Goal: Obtain resource: Obtain resource

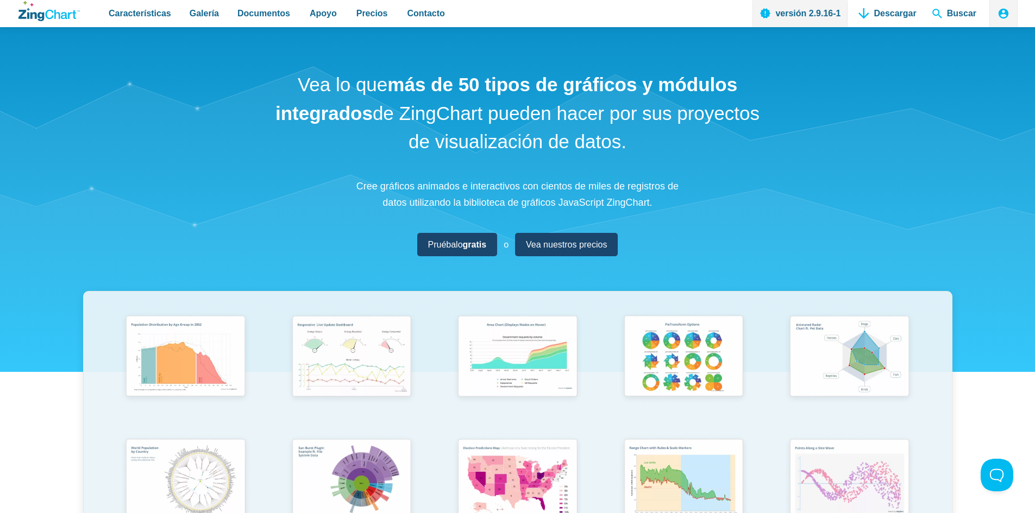
click at [875, 107] on div "Vea lo que más de 50 tipos de gráficos y módulos integrados de ZingChart pueden…" at bounding box center [517, 373] width 1035 height 693
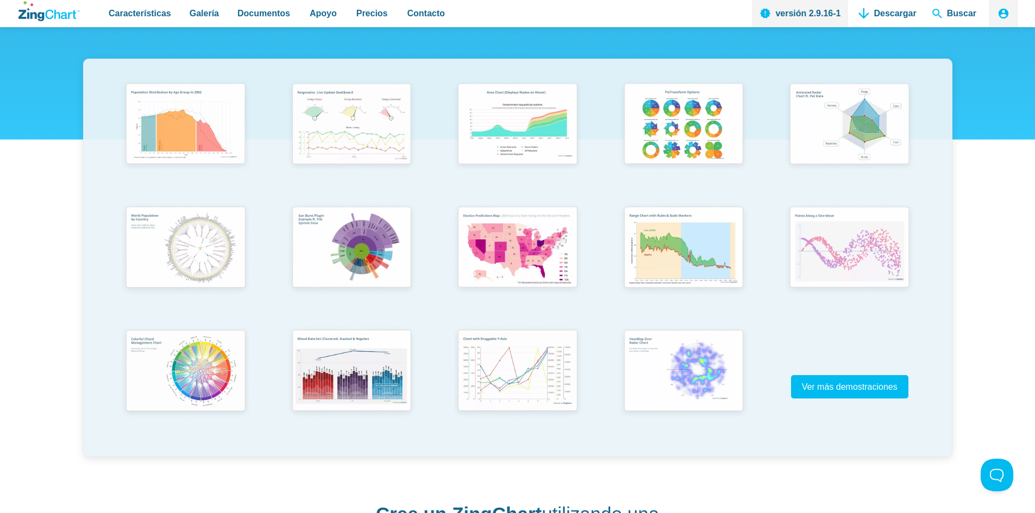
scroll to position [217, 0]
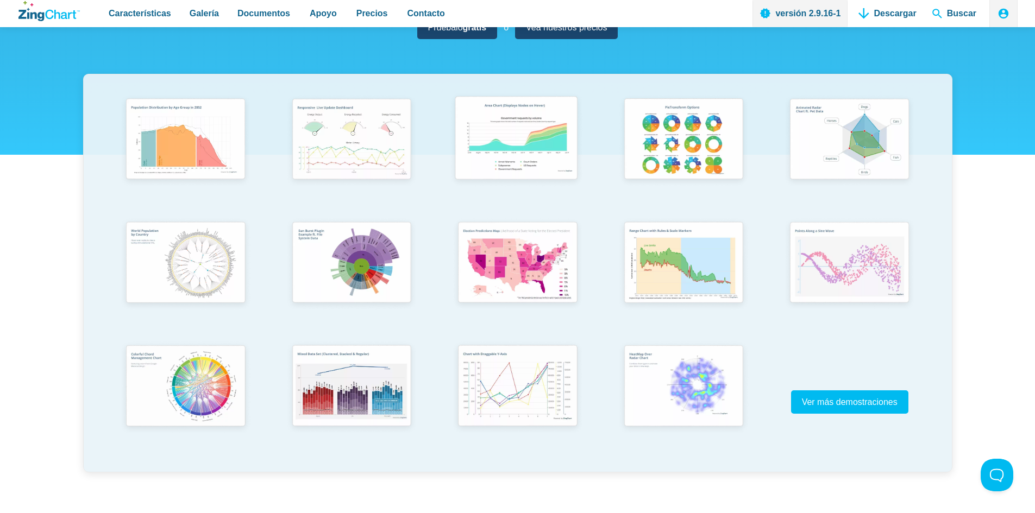
click at [545, 160] on img "Contenido de la aplicación" at bounding box center [516, 140] width 137 height 98
click at [361, 399] on img "Contenido de la aplicación" at bounding box center [350, 387] width 137 height 98
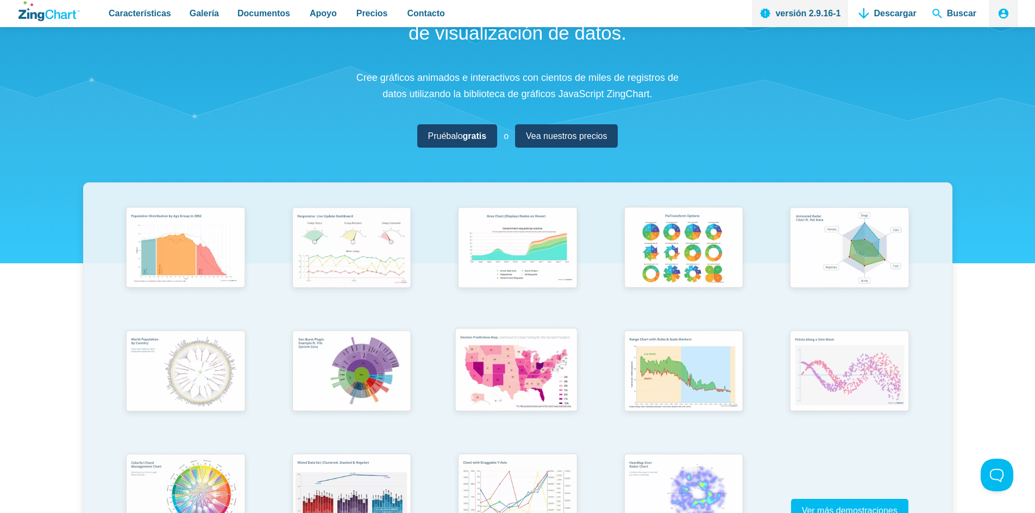
scroll to position [0, 0]
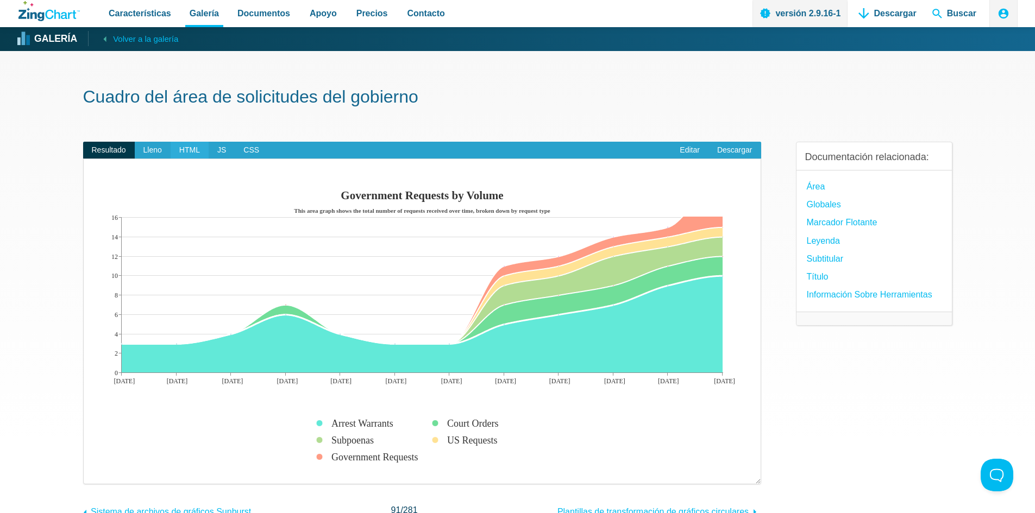
click at [192, 154] on font "HTML" at bounding box center [189, 150] width 21 height 9
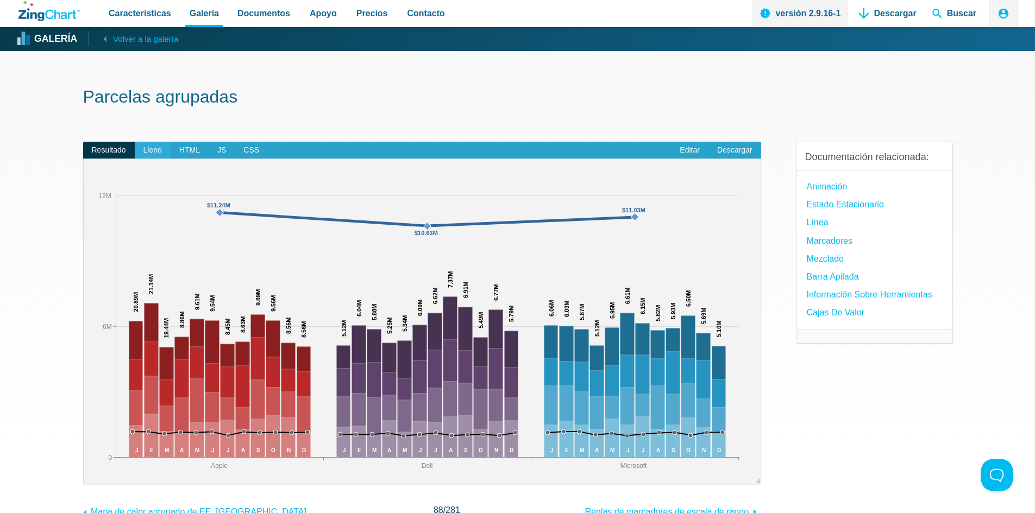
click at [164, 150] on span "Lleno" at bounding box center [153, 150] width 36 height 17
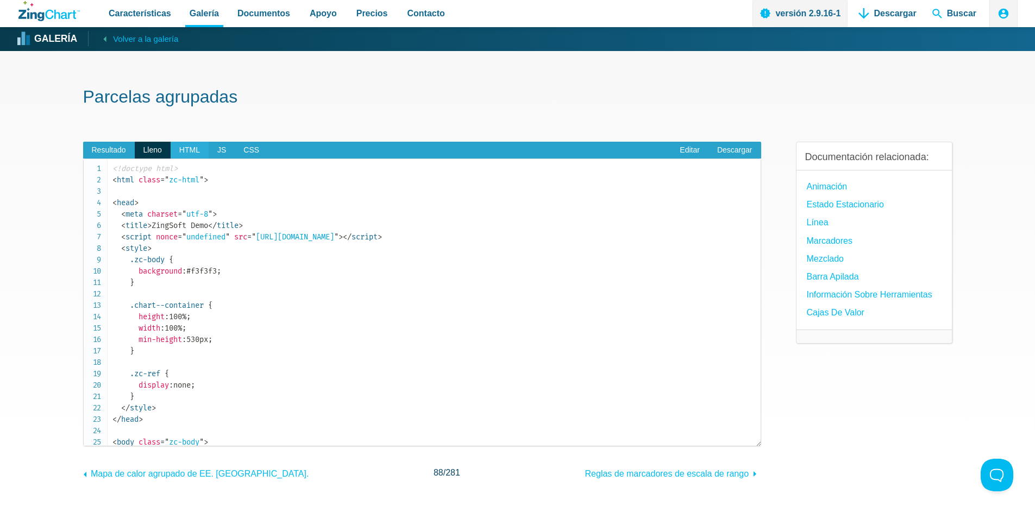
click at [185, 154] on font "HTML" at bounding box center [189, 150] width 21 height 9
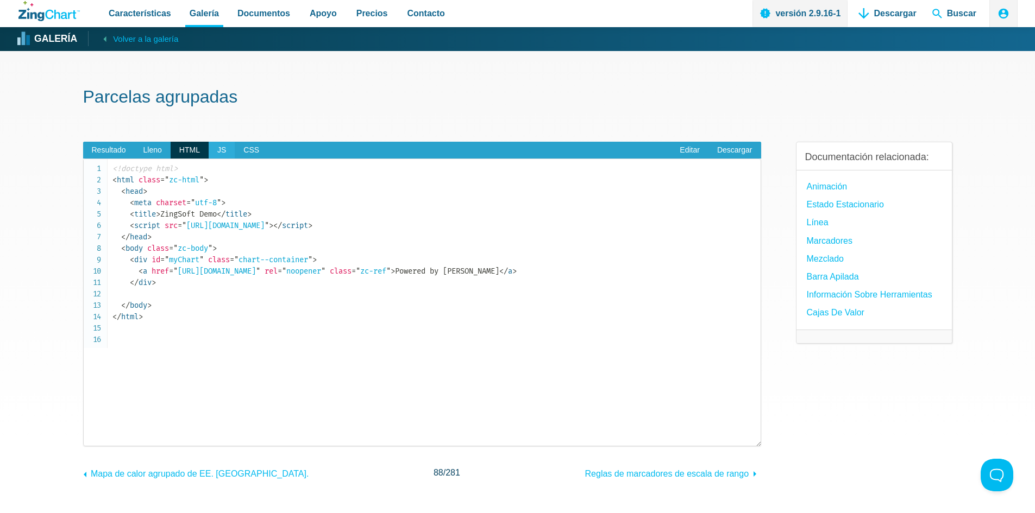
click at [223, 154] on font "JS" at bounding box center [221, 150] width 9 height 9
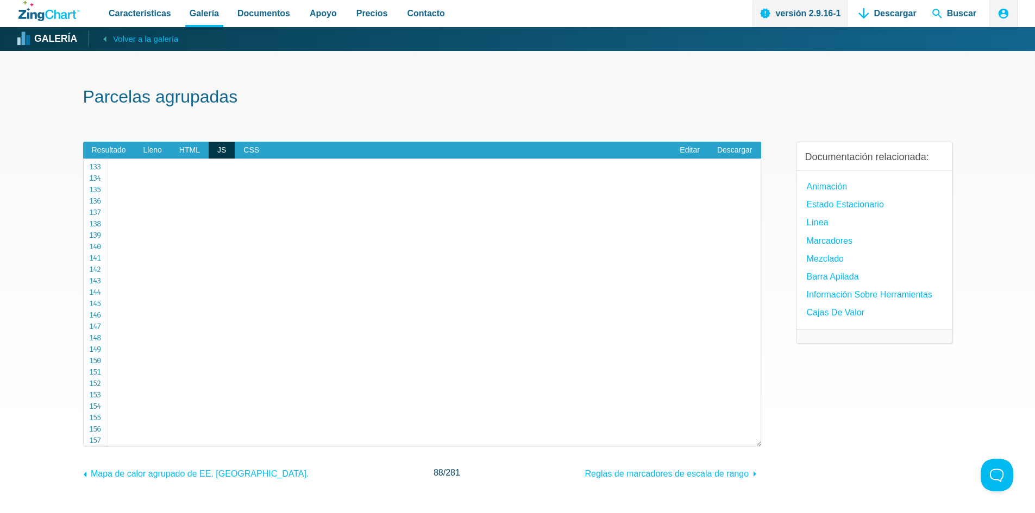
scroll to position [1569, 0]
click at [241, 156] on span "CSS" at bounding box center [251, 150] width 33 height 17
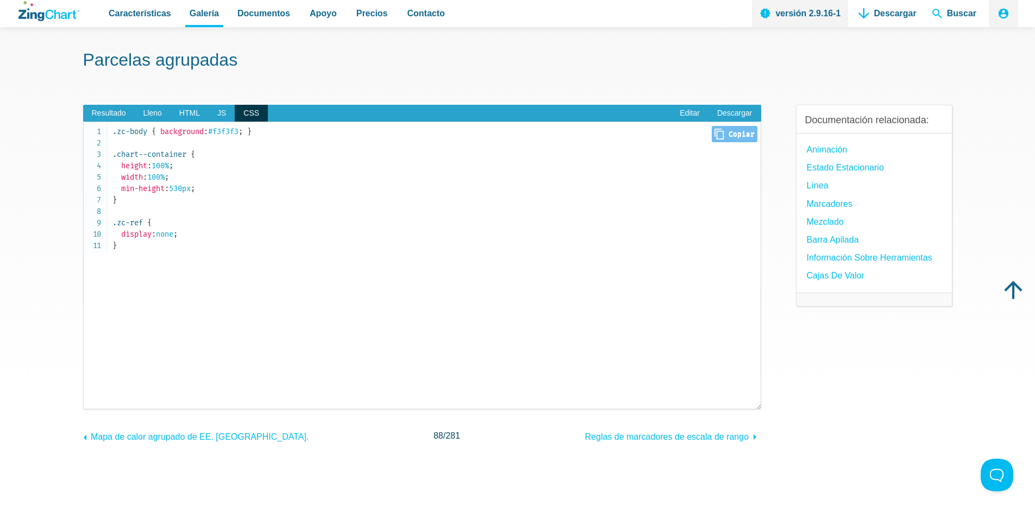
scroll to position [0, 0]
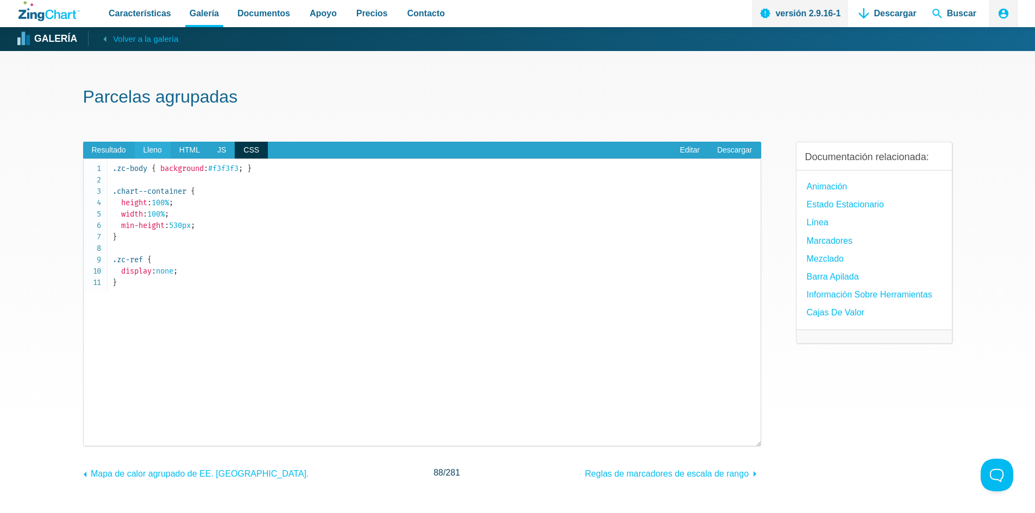
click at [147, 153] on font "Lleno" at bounding box center [152, 150] width 18 height 9
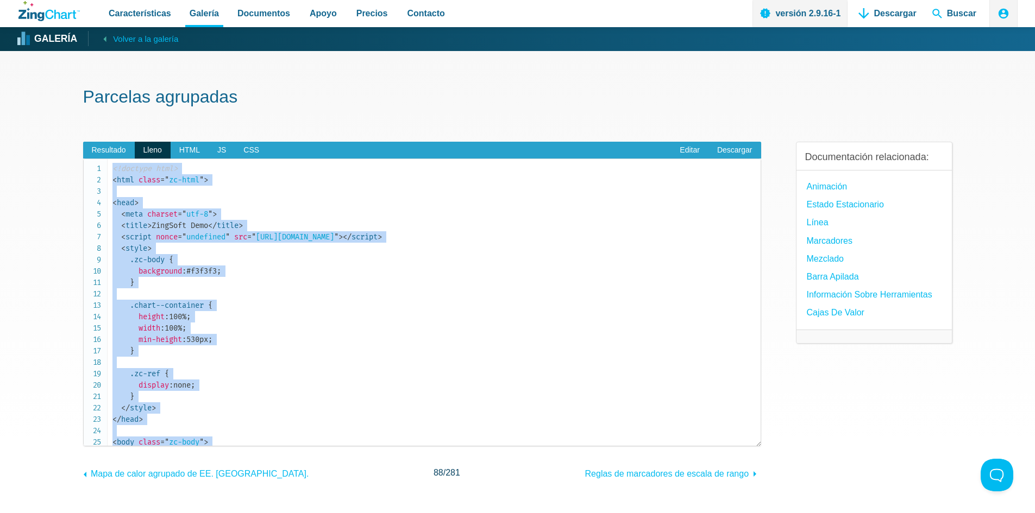
drag, startPoint x: 177, startPoint y: 432, endPoint x: 118, endPoint y: 141, distance: 297.5
click at [118, 141] on div "Resultado Lleno HTML JS CSS Editar Descargar ​ Desarrollado por ZingChart Apple…" at bounding box center [422, 302] width 678 height 357
copy pre "<!doctype html> < html class = " zc-html " > < head > < meta charset = " utf-8 …"
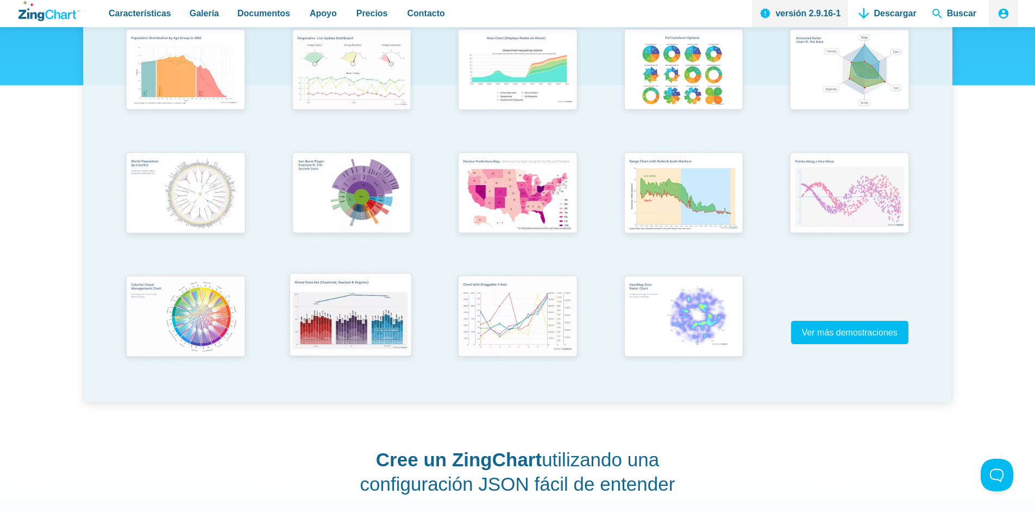
scroll to position [380, 0]
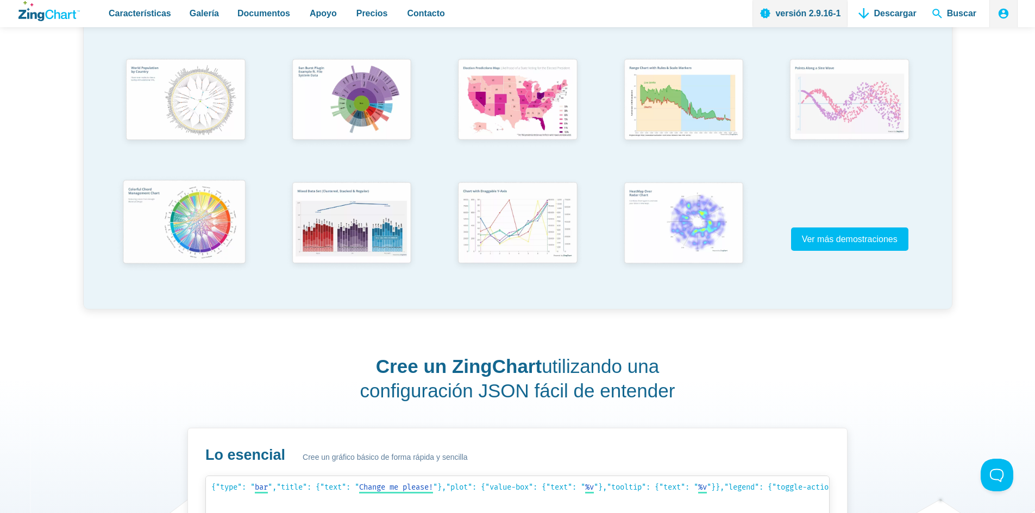
click at [194, 245] on img "Contenido de la aplicación" at bounding box center [184, 224] width 137 height 98
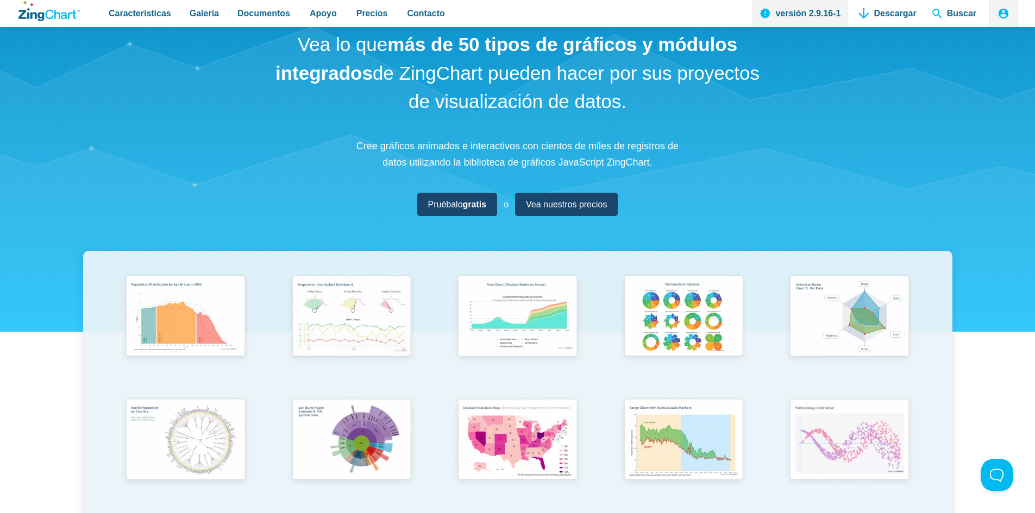
scroll to position [0, 0]
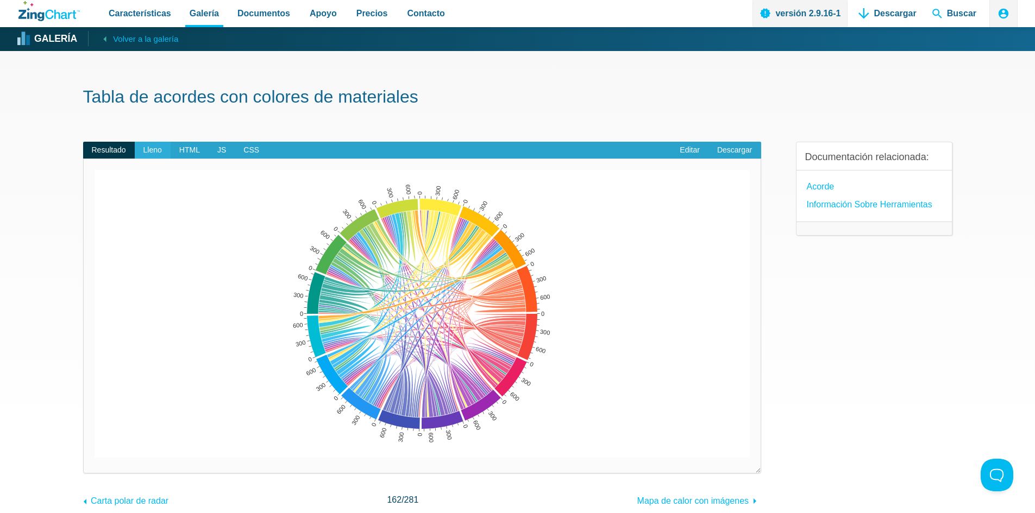
click at [147, 146] on font "Lleno" at bounding box center [152, 150] width 18 height 9
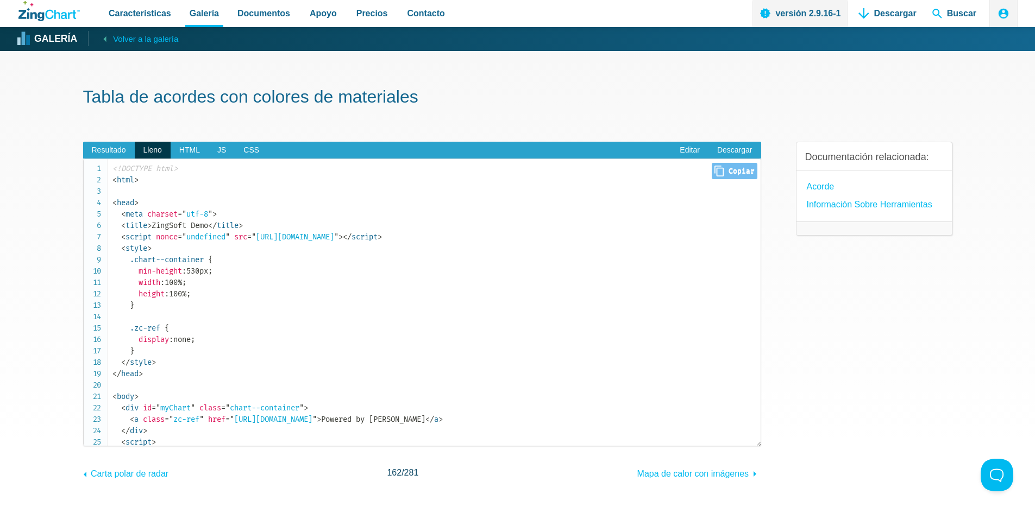
click at [729, 174] on font "Copiar" at bounding box center [742, 171] width 26 height 8
type input "<!DOCTYPE html><html><head> <meta charset="utf-8"> <title>ZingSoft Demo</title>…"
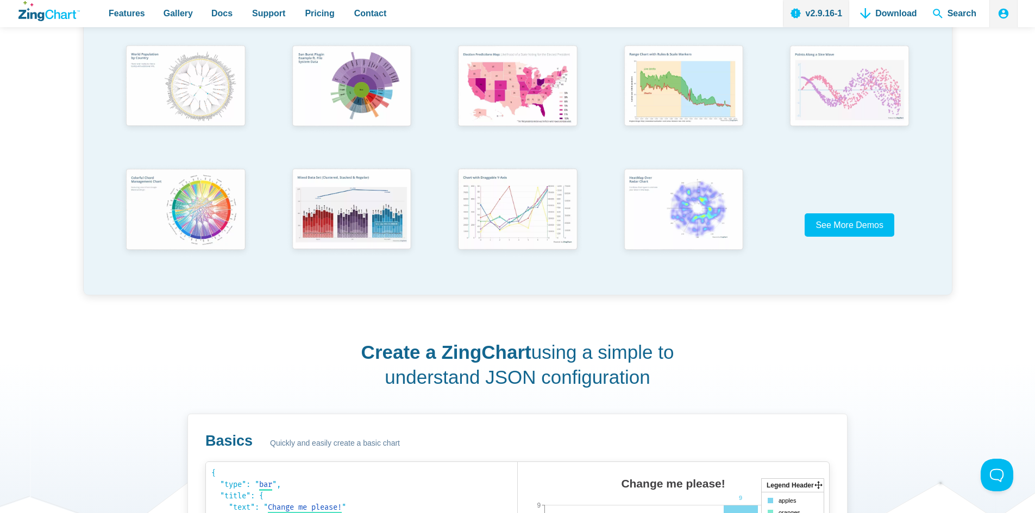
scroll to position [326, 0]
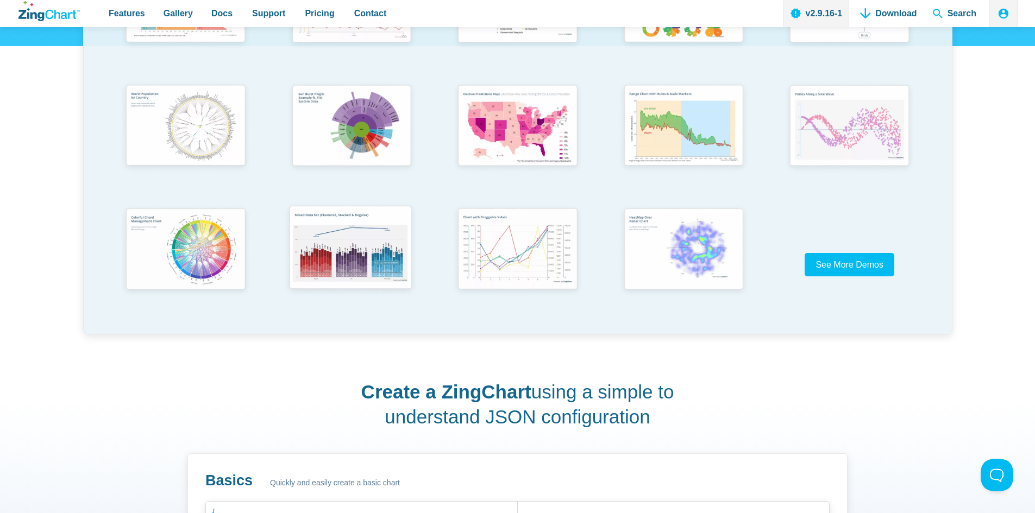
click at [345, 254] on img "App Content" at bounding box center [350, 249] width 137 height 98
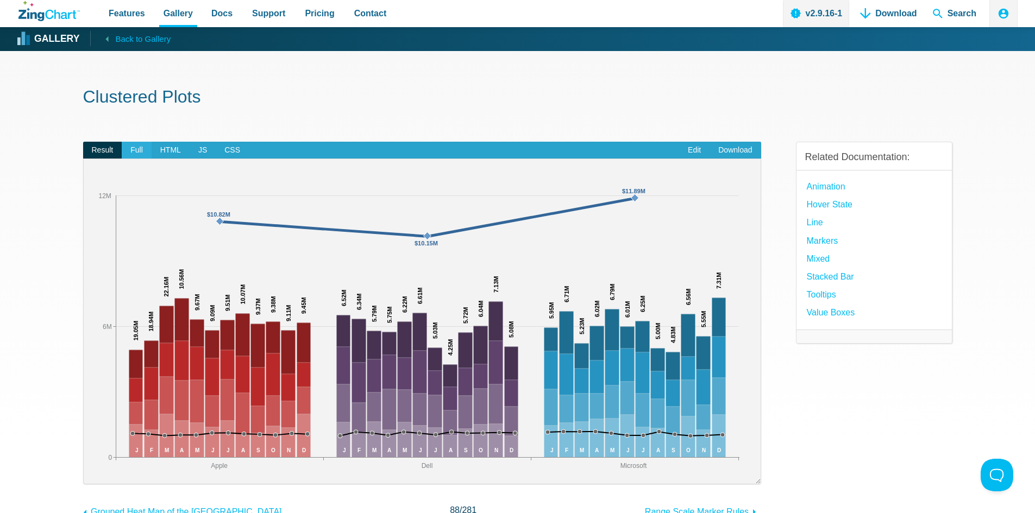
click at [145, 148] on span "Full" at bounding box center [137, 150] width 30 height 17
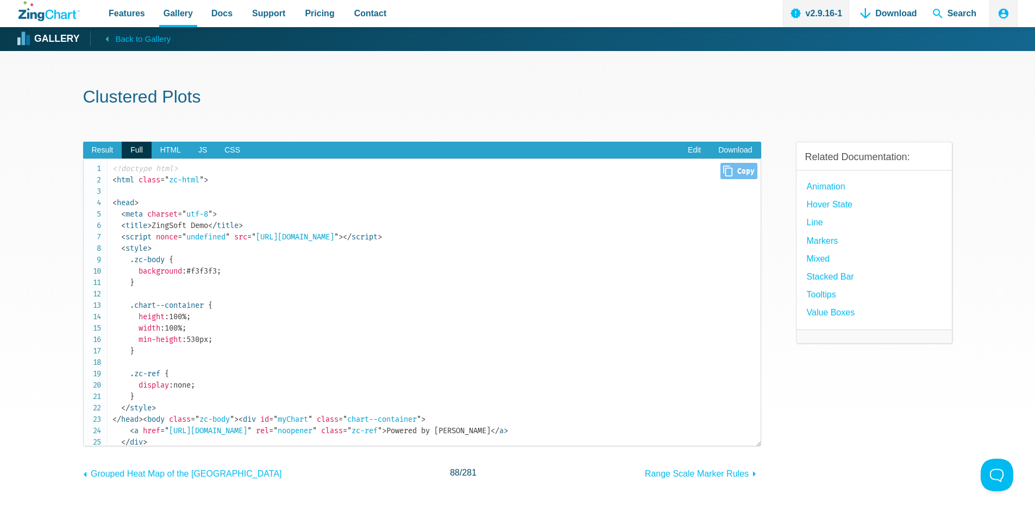
click at [730, 174] on span "Close Copy" at bounding box center [738, 171] width 36 height 16
type input "<!loremip dolo><sita conse="ad-elit"><sedd> <eius tempori="utl-6"> <etdol>MagnA…"
